Goal: Information Seeking & Learning: Find specific fact

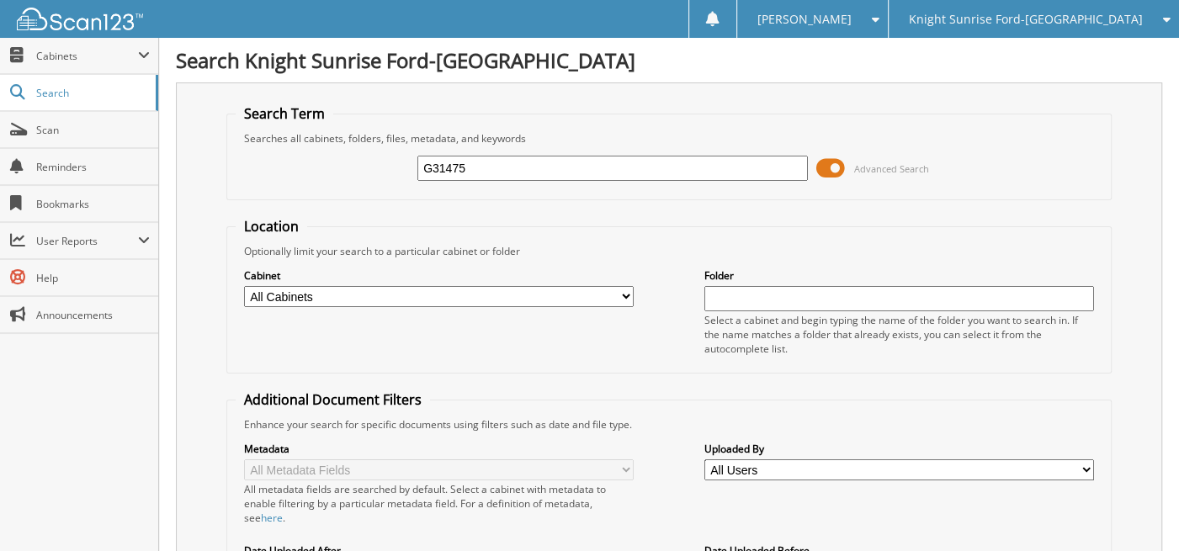
type input "G31475"
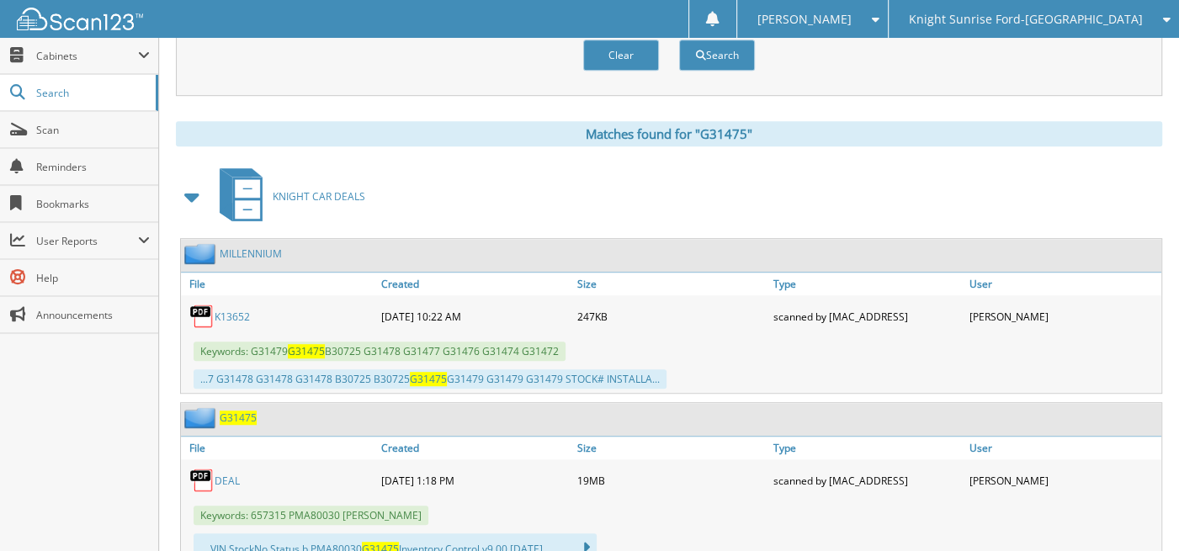
scroll to position [673, 0]
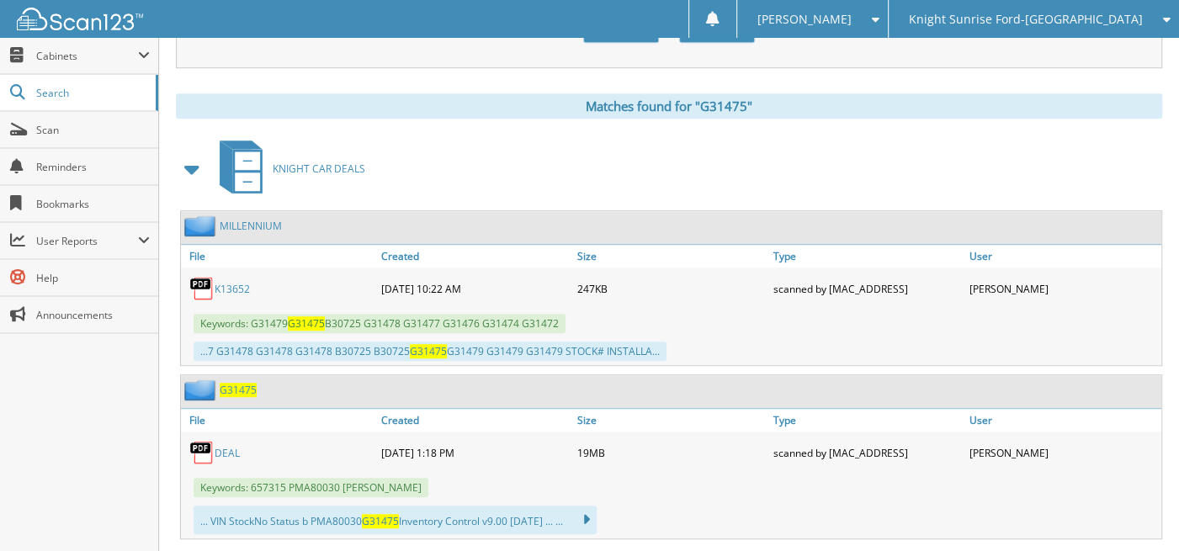
click at [217, 446] on link "DEAL" at bounding box center [227, 453] width 25 height 14
